Goal: Find contact information: Find contact information

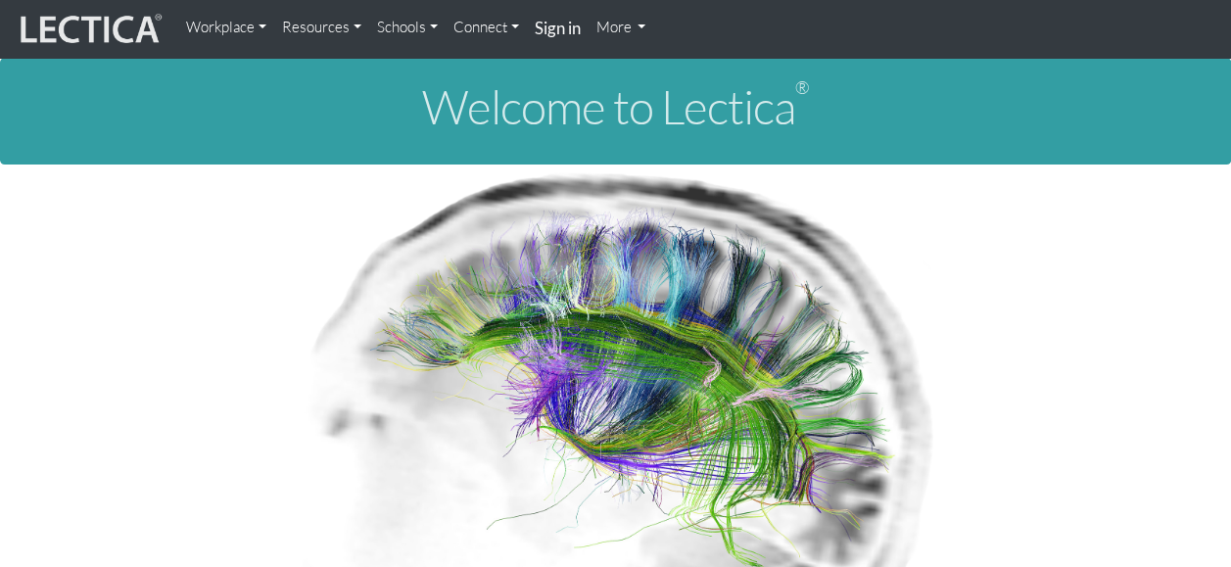
click at [351, 24] on link "Resources" at bounding box center [321, 27] width 95 height 39
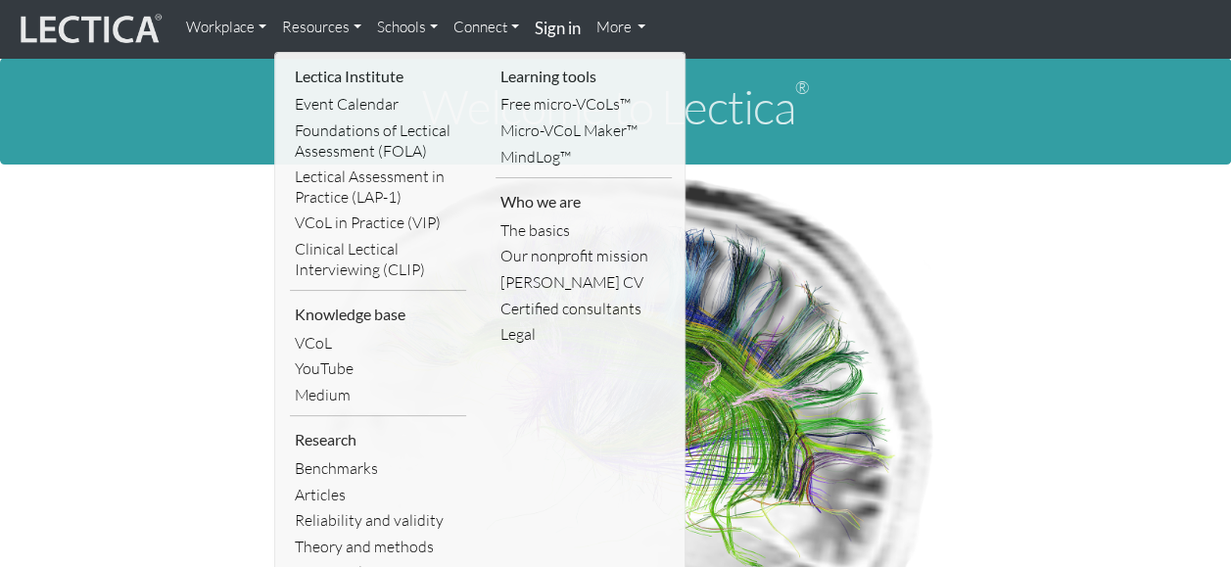
click at [250, 29] on link "Workplace" at bounding box center [226, 27] width 96 height 39
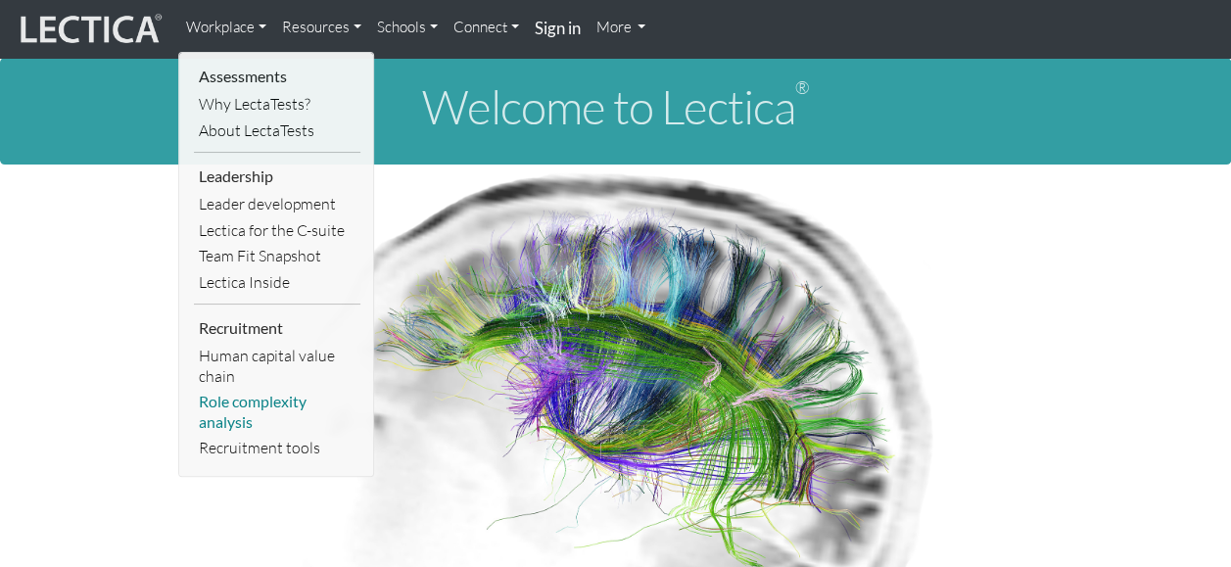
click at [278, 404] on link "Role complexity analysis" at bounding box center [277, 412] width 167 height 46
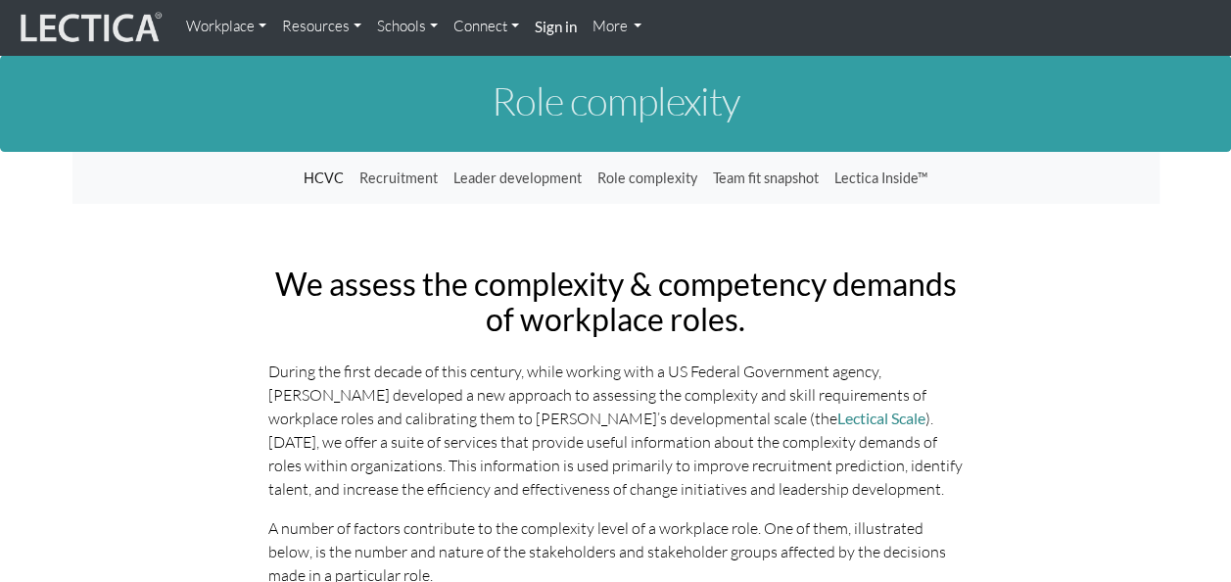
click at [633, 26] on link "More" at bounding box center [618, 27] width 66 height 38
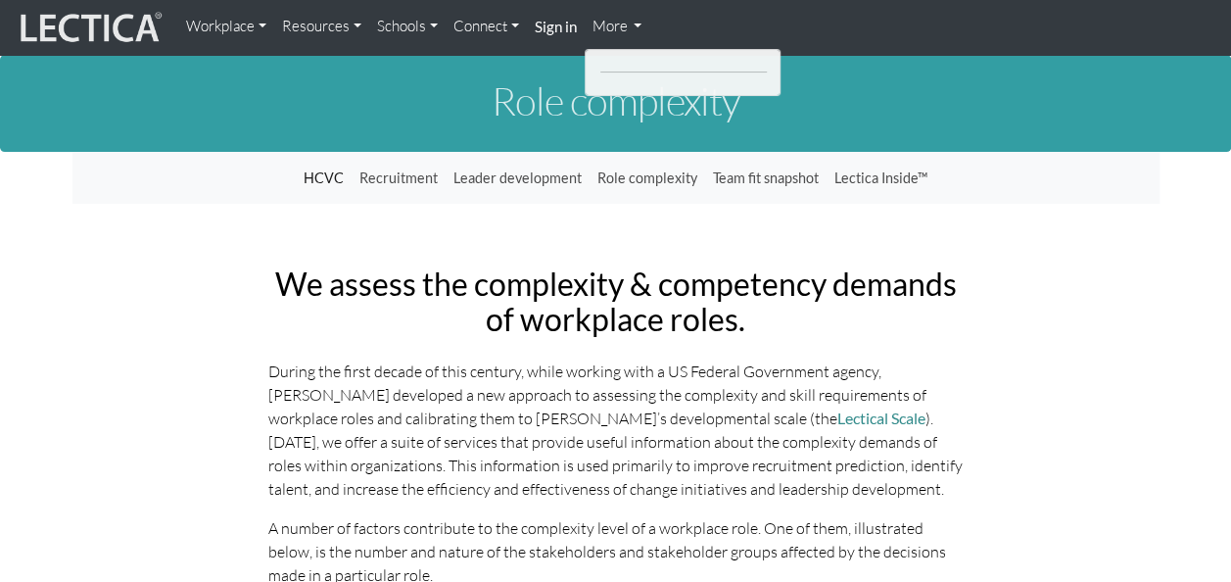
click at [612, 28] on link "More" at bounding box center [618, 27] width 66 height 38
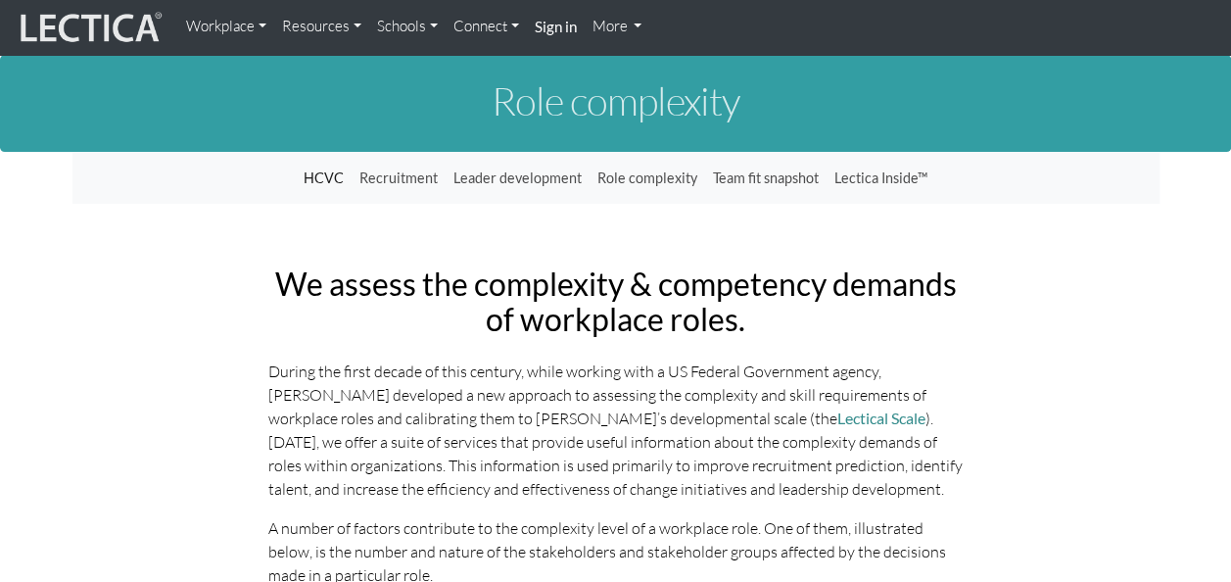
click at [483, 24] on link "Connect" at bounding box center [486, 27] width 81 height 38
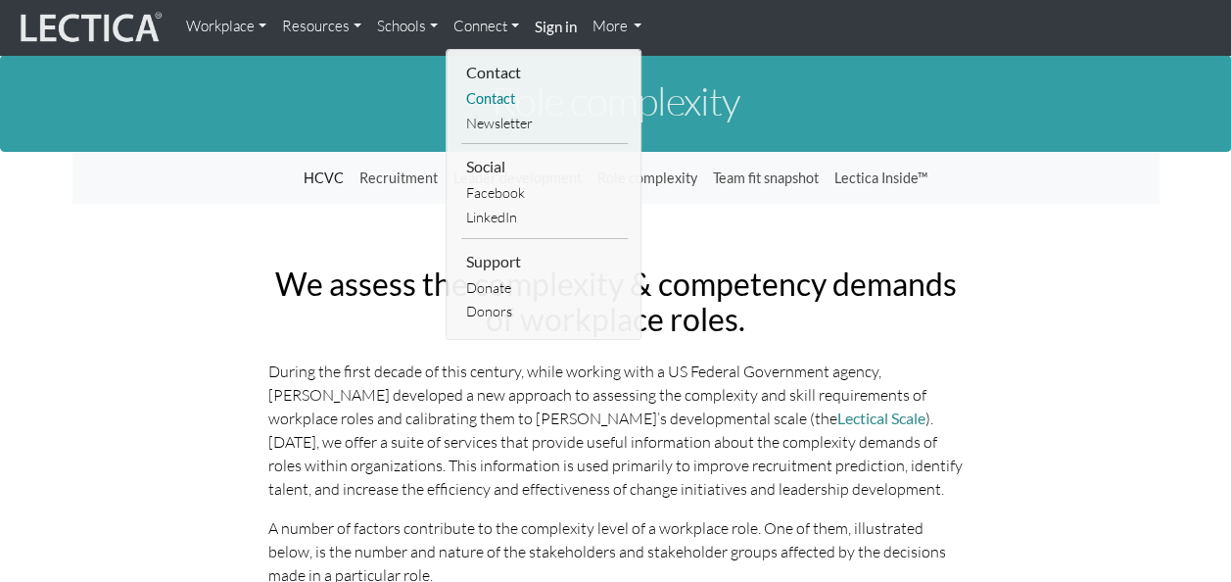
click at [491, 101] on link "Contact" at bounding box center [544, 99] width 167 height 24
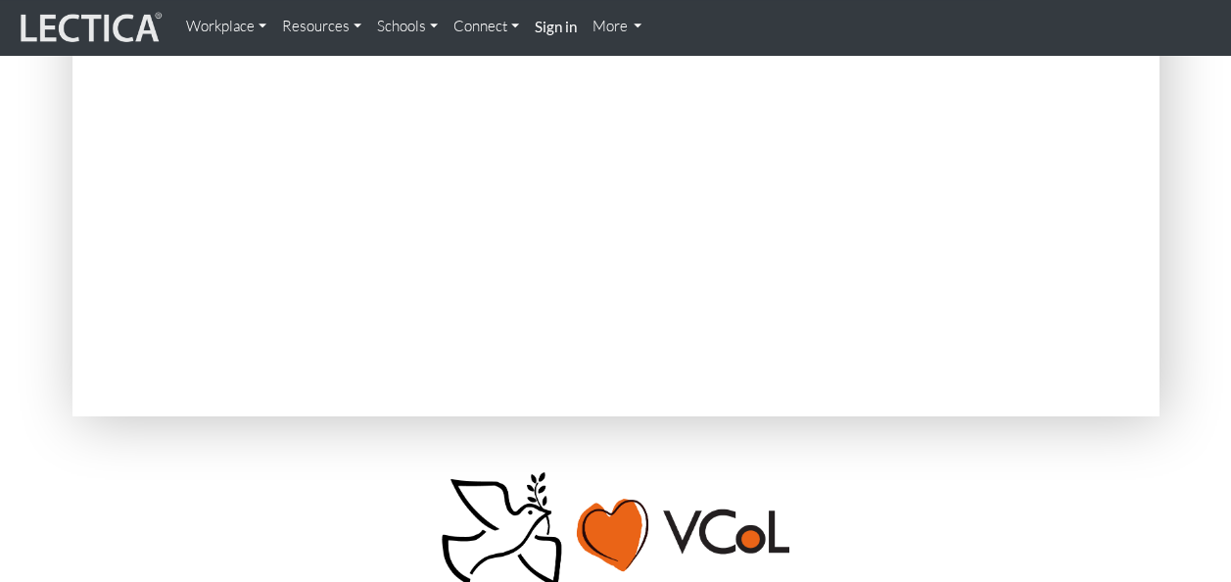
scroll to position [456, 0]
